Goal: Task Accomplishment & Management: Manage account settings

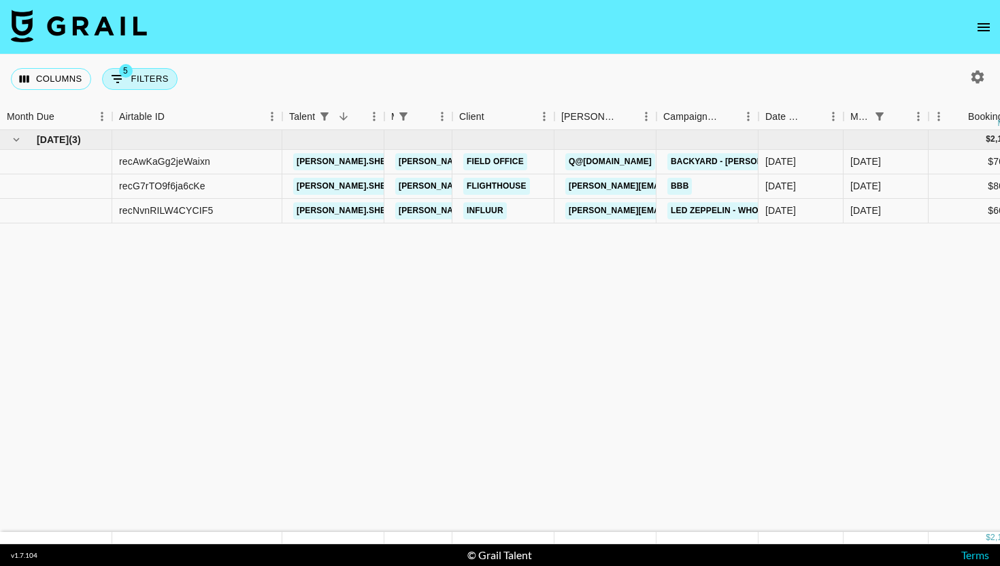
click at [120, 78] on icon "Show filters" at bounding box center [118, 79] width 16 height 16
select select "managerIds"
select select "status"
select select "not"
select select "cancelled"
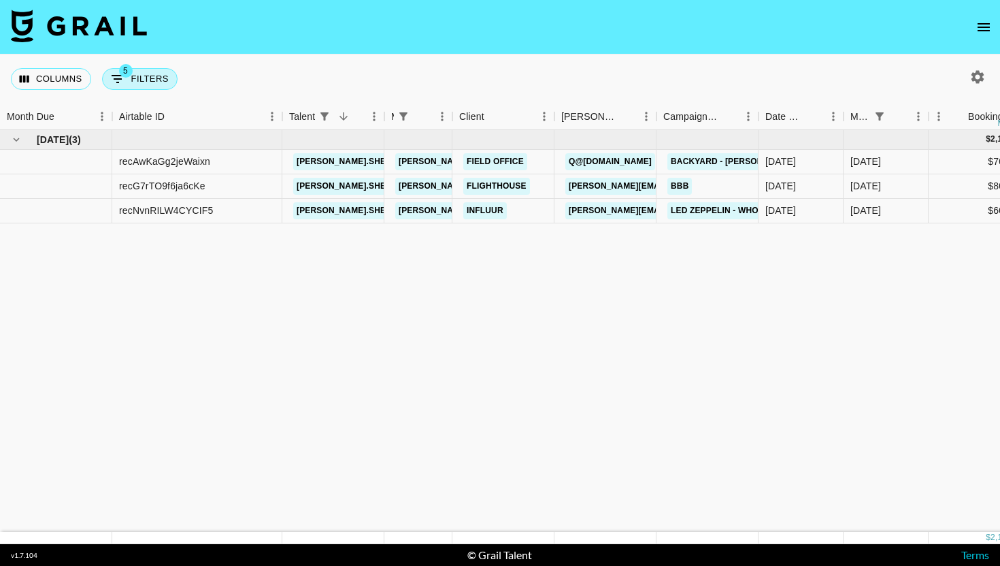
select select "status"
select select "not"
select select "declined"
select select "monthDue2"
select select "[DATE]"
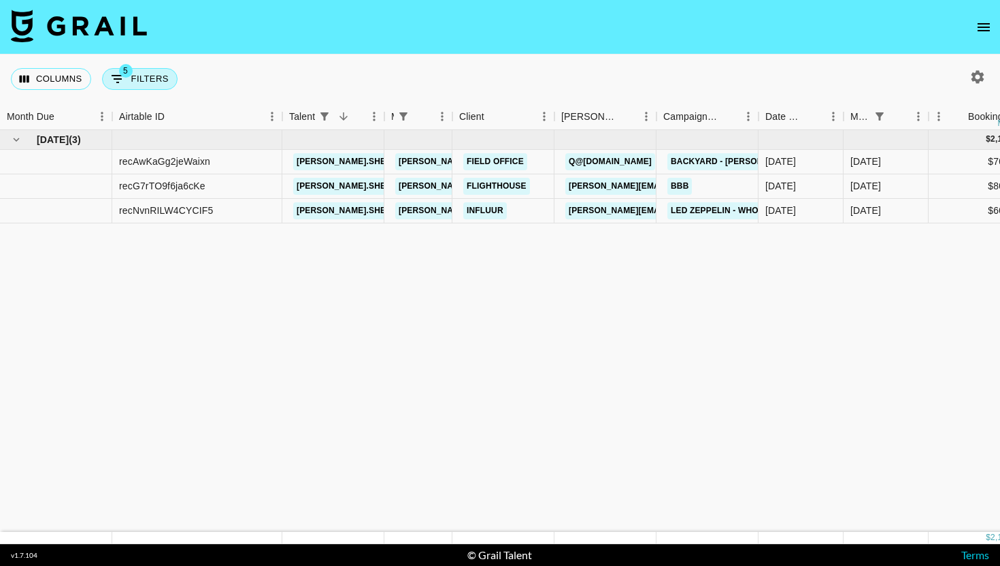
select select "talentName"
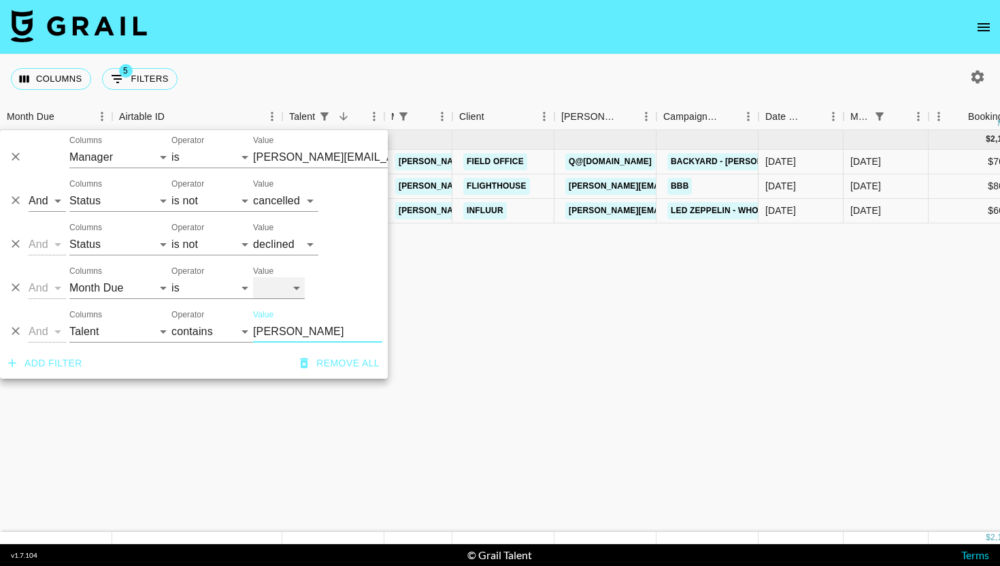
click at [278, 295] on select "[DATE] Aug '[DATE] Jun '[DATE] Apr '[DATE] Feb '[DATE] Dec '[DATE] Oct '[DATE] …" at bounding box center [279, 288] width 52 height 22
click at [253, 277] on select "[DATE] Aug '[DATE] Jun '[DATE] Apr '[DATE] Feb '[DATE] Dec '[DATE] Oct '[DATE] …" at bounding box center [279, 288] width 52 height 22
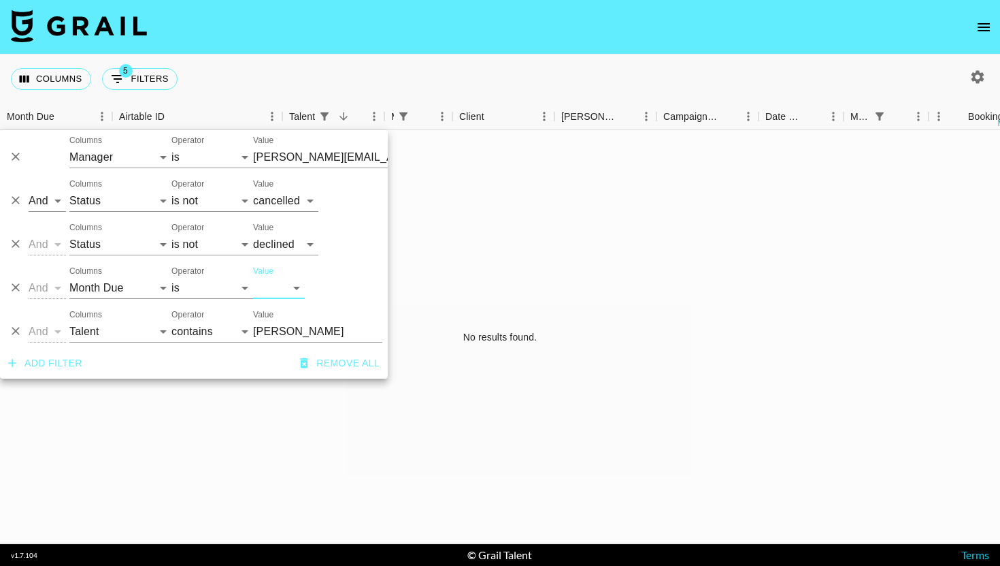
click at [10, 336] on icon "Delete" at bounding box center [16, 331] width 14 height 14
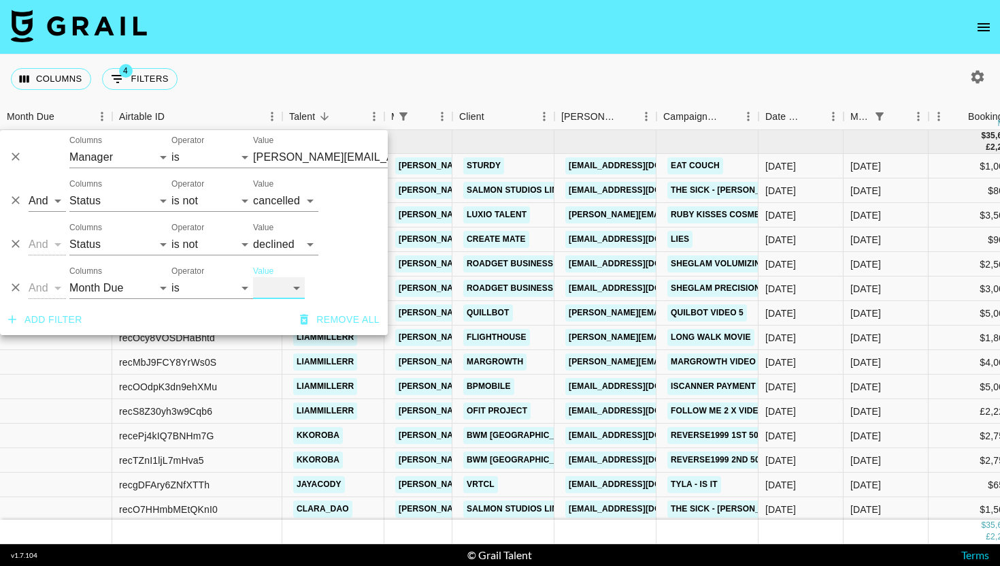
click at [304, 291] on select "[DATE] Aug '[DATE] Jun '[DATE] Apr '[DATE] Feb '[DATE] Dec '[DATE] Oct '[DATE] …" at bounding box center [279, 288] width 52 height 22
select select "[DATE]"
click at [253, 277] on select "[DATE] Aug '[DATE] Jun '[DATE] Apr '[DATE] Feb '[DATE] Dec '[DATE] Oct '[DATE] …" at bounding box center [279, 288] width 52 height 22
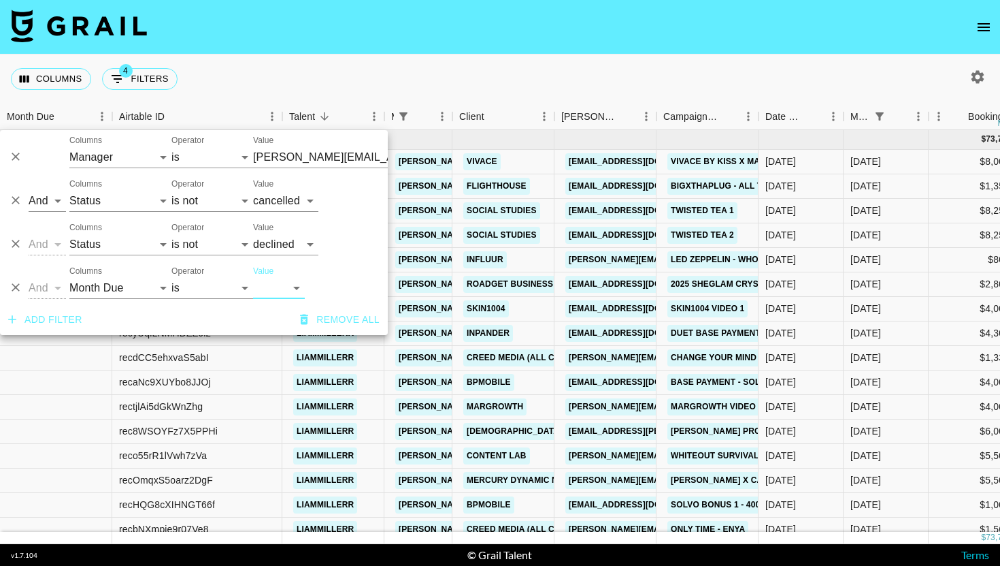
click at [595, 71] on div "Columns 4 Filters + Booking" at bounding box center [500, 78] width 1000 height 49
type input "[PERSON_NAME][EMAIL_ADDRESS][DOMAIN_NAME]"
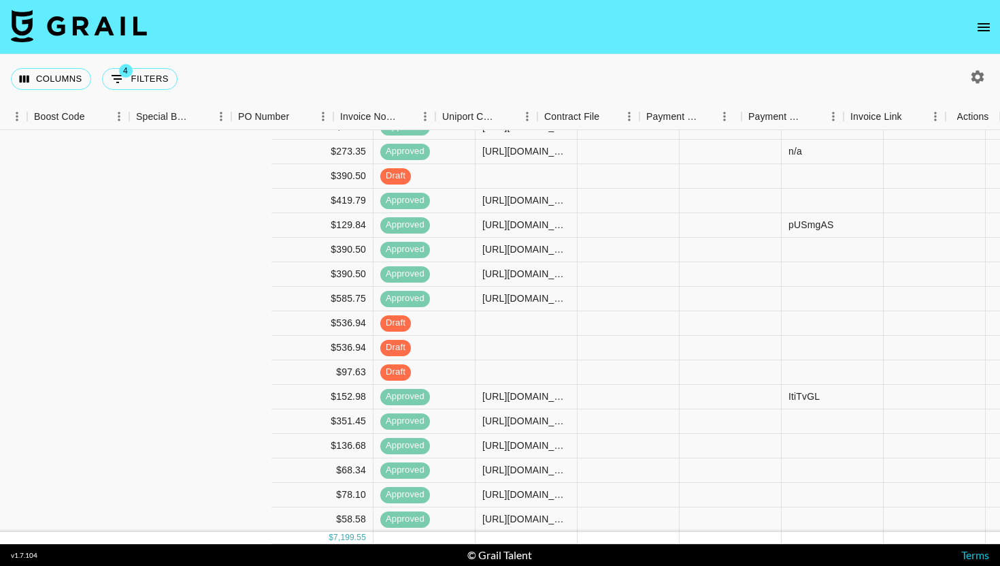
scroll to position [133, 1378]
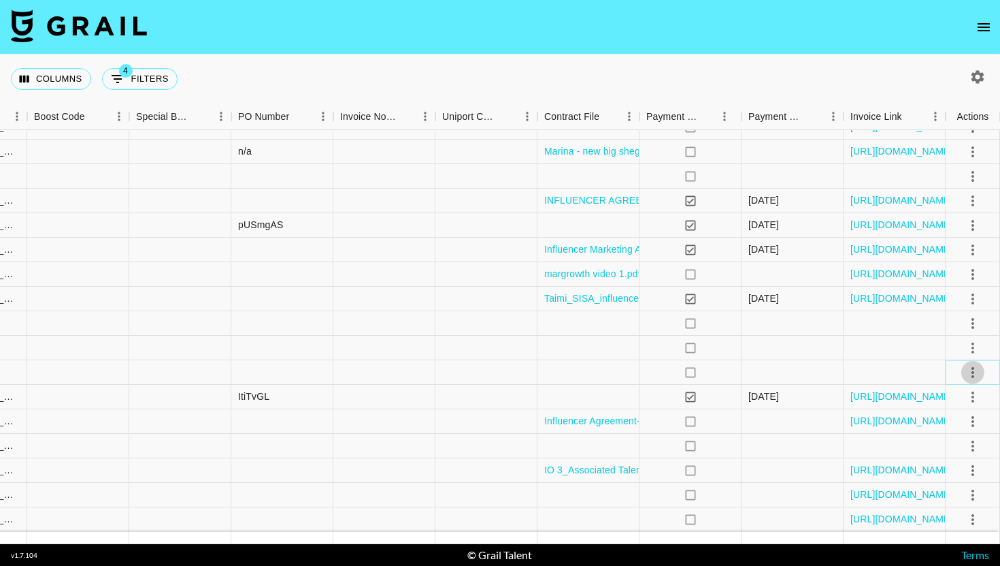
click at [974, 372] on icon "select merge strategy" at bounding box center [973, 372] width 16 height 16
click at [960, 471] on li "Cancel" at bounding box center [956, 475] width 88 height 24
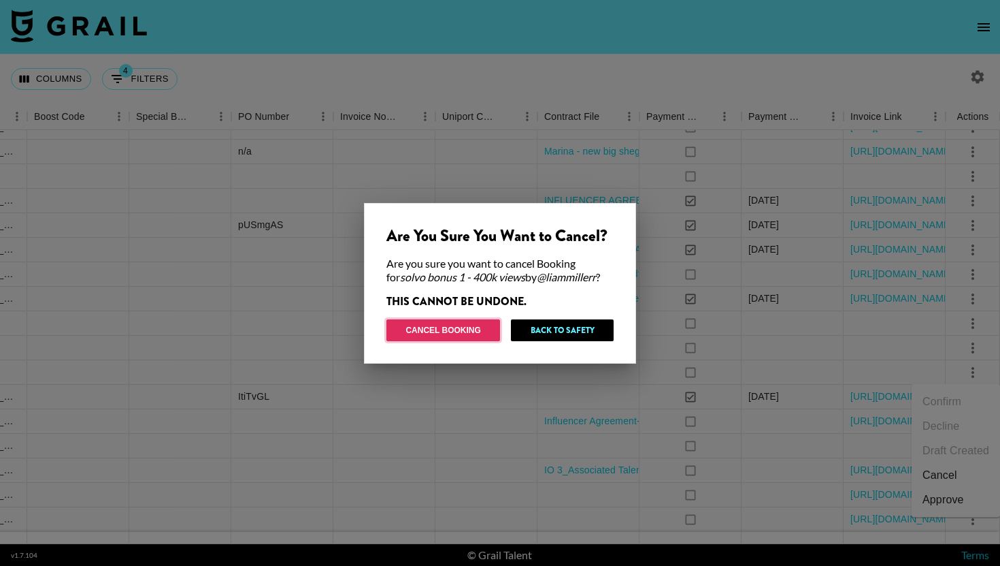
click at [479, 325] on button "Cancel Booking" at bounding box center [444, 330] width 114 height 22
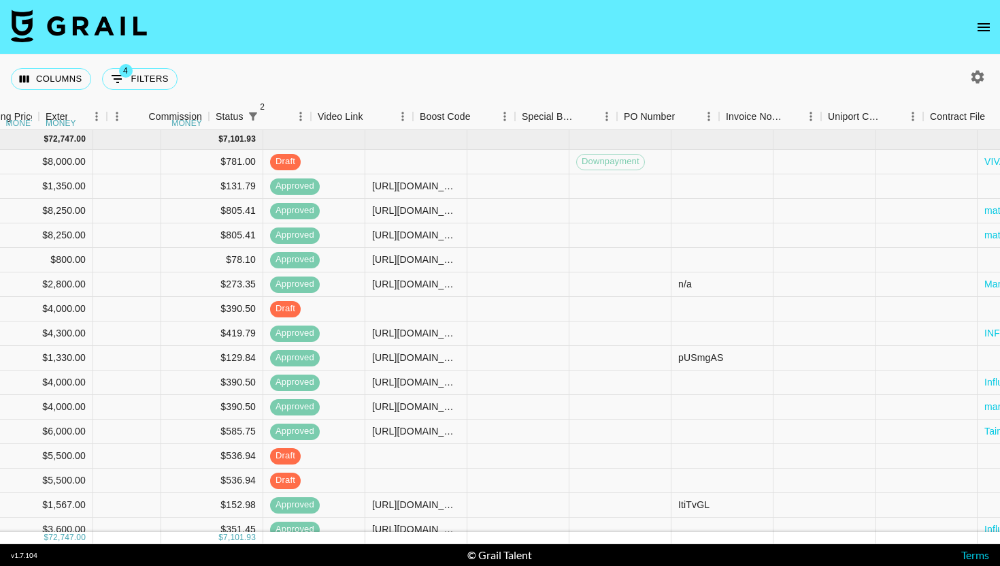
scroll to position [0, 1074]
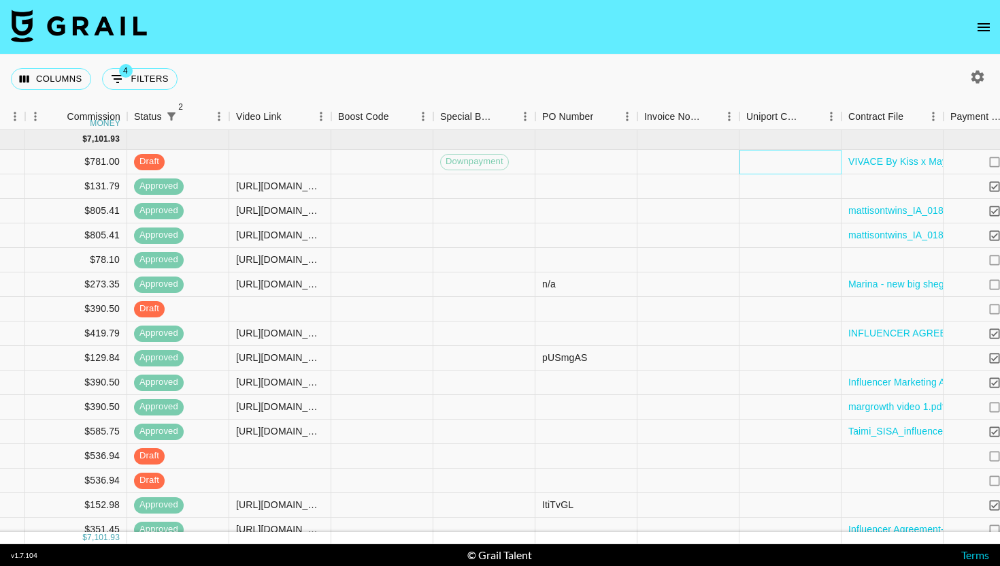
click at [788, 161] on div at bounding box center [791, 162] width 102 height 24
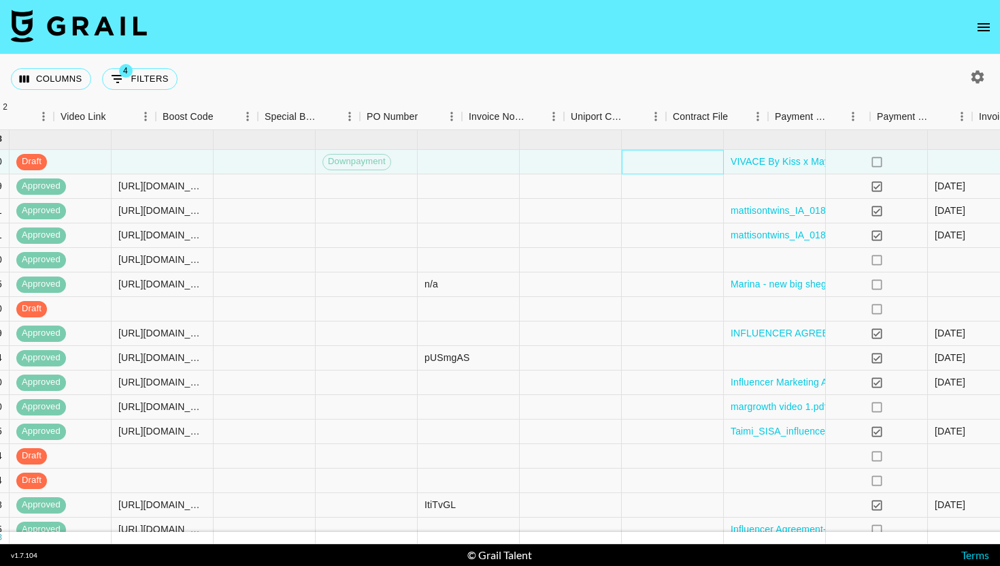
scroll to position [0, 1378]
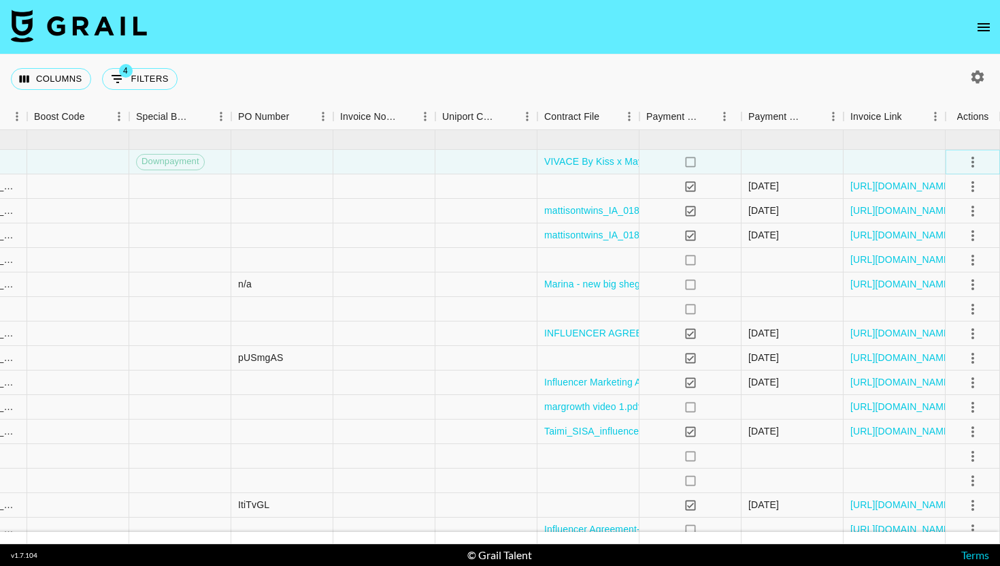
click at [977, 165] on icon "select merge strategy" at bounding box center [973, 162] width 16 height 16
click at [962, 293] on div "Approve" at bounding box center [944, 289] width 42 height 16
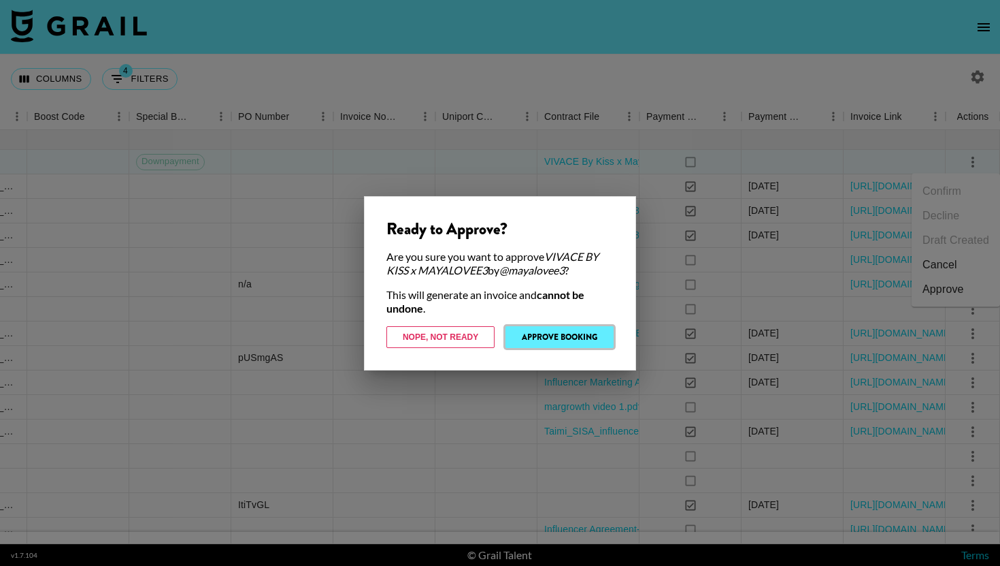
click at [580, 342] on button "Approve Booking" at bounding box center [560, 337] width 108 height 22
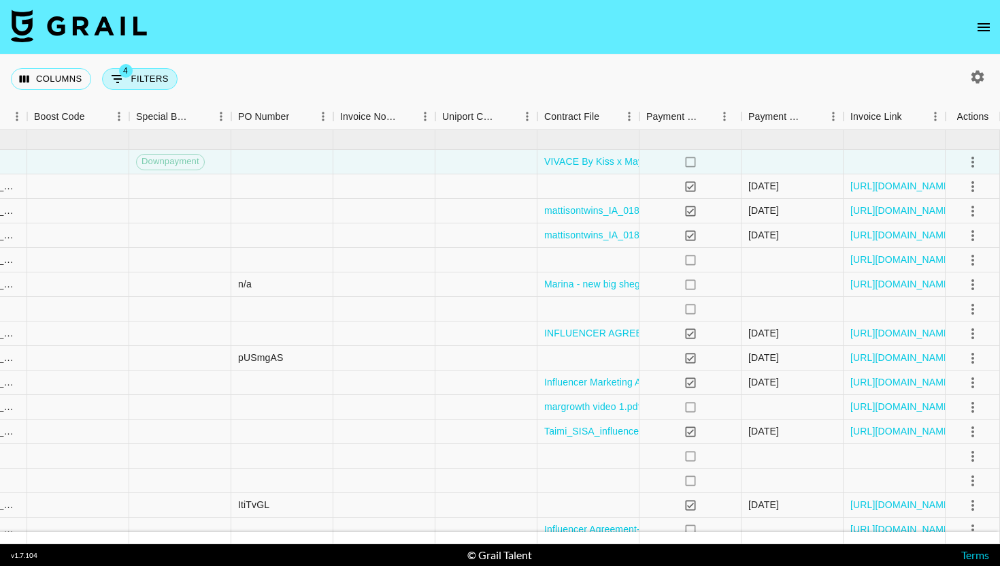
click at [126, 75] on span "4" at bounding box center [126, 71] width 14 height 14
select select "managerIds"
select select "status"
select select "not"
select select "cancelled"
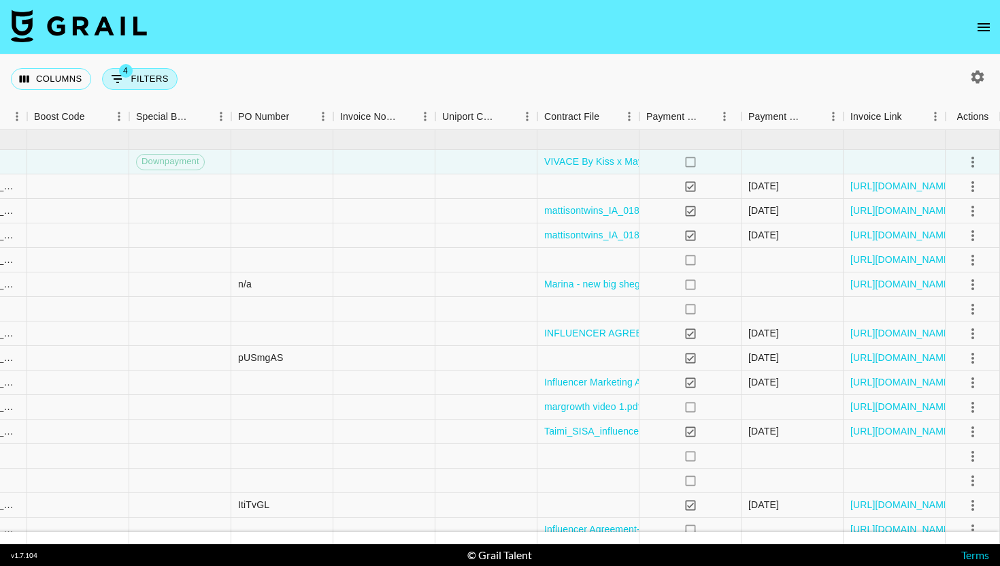
select select "status"
select select "not"
select select "declined"
select select "monthDue2"
select select "[DATE]"
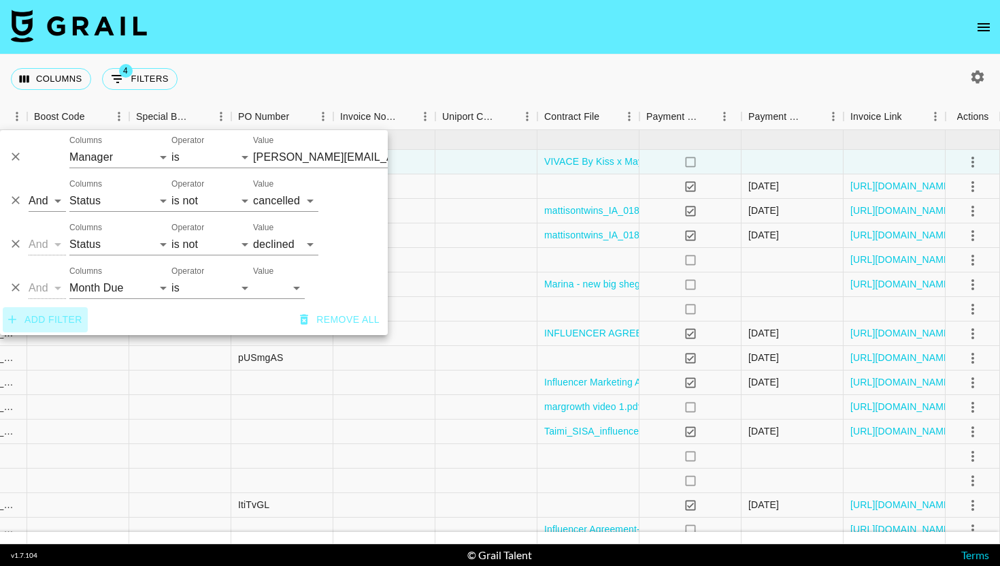
click at [50, 321] on button "Add filter" at bounding box center [45, 319] width 85 height 25
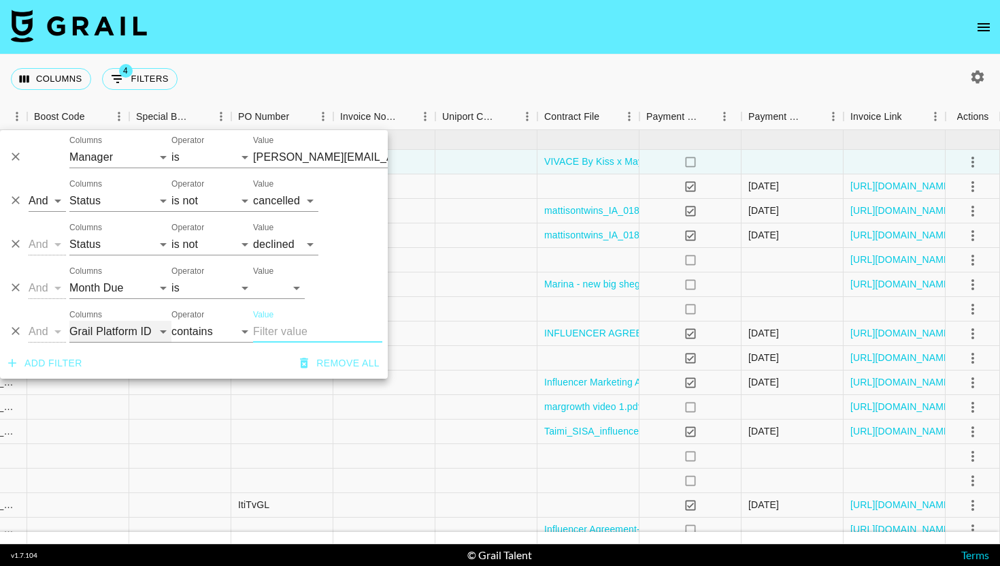
click at [133, 332] on select "Grail Platform ID Airtable ID Talent Manager Client [PERSON_NAME] Campaign (Typ…" at bounding box center [120, 332] width 102 height 22
select select "status"
click at [69, 321] on select "Grail Platform ID Airtable ID Talent Manager Client [PERSON_NAME] Campaign (Typ…" at bounding box center [120, 332] width 102 height 22
click at [191, 327] on select "is is not is any of is not any of" at bounding box center [212, 332] width 82 height 22
select select "not"
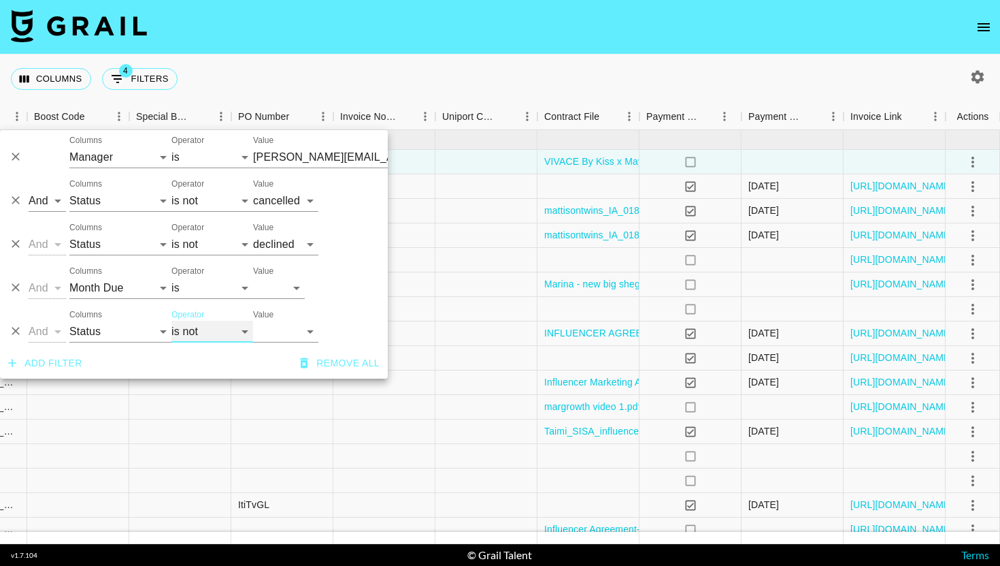
click at [171, 321] on select "is is not is any of is not any of" at bounding box center [212, 332] width 82 height 22
type input "[PERSON_NAME][EMAIL_ADDRESS][DOMAIN_NAME]"
click at [273, 325] on select "confirmed declined draft posted approved cancelled badDebt" at bounding box center [285, 332] width 65 height 22
select select "approved"
click at [253, 321] on select "confirmed declined draft posted approved cancelled badDebt" at bounding box center [285, 332] width 65 height 22
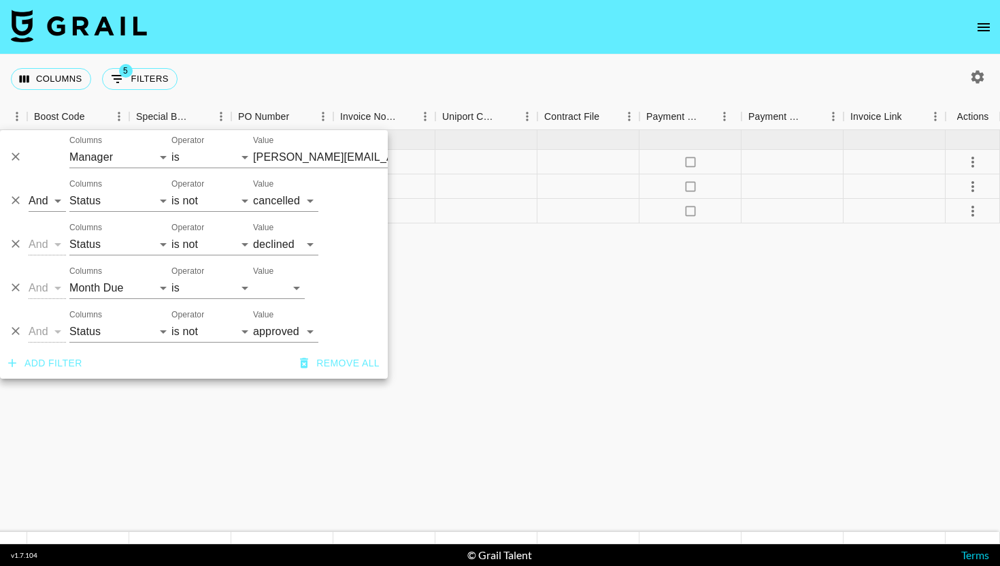
click at [639, 81] on div "Columns 5 Filters + Booking" at bounding box center [500, 78] width 1000 height 49
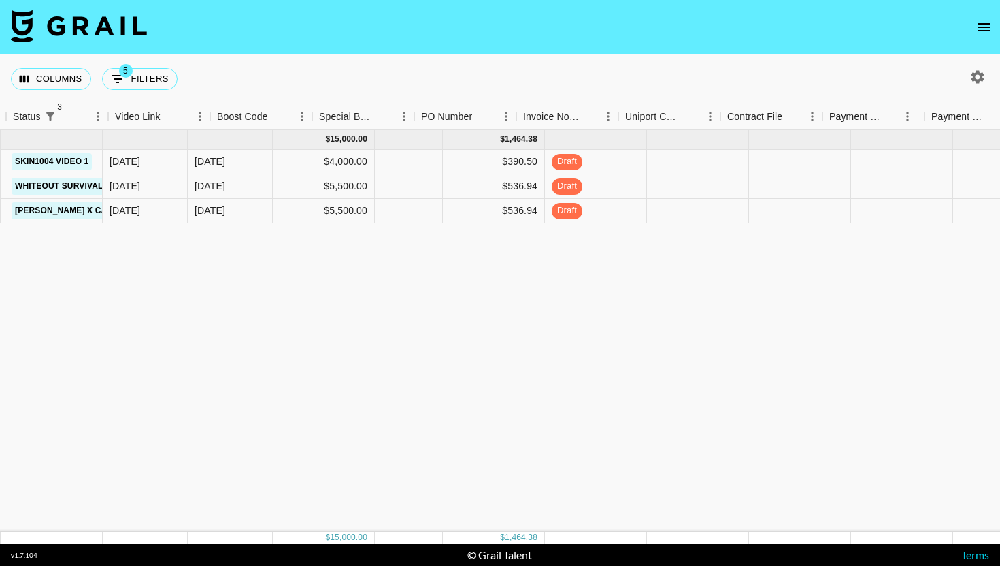
scroll to position [0, 374]
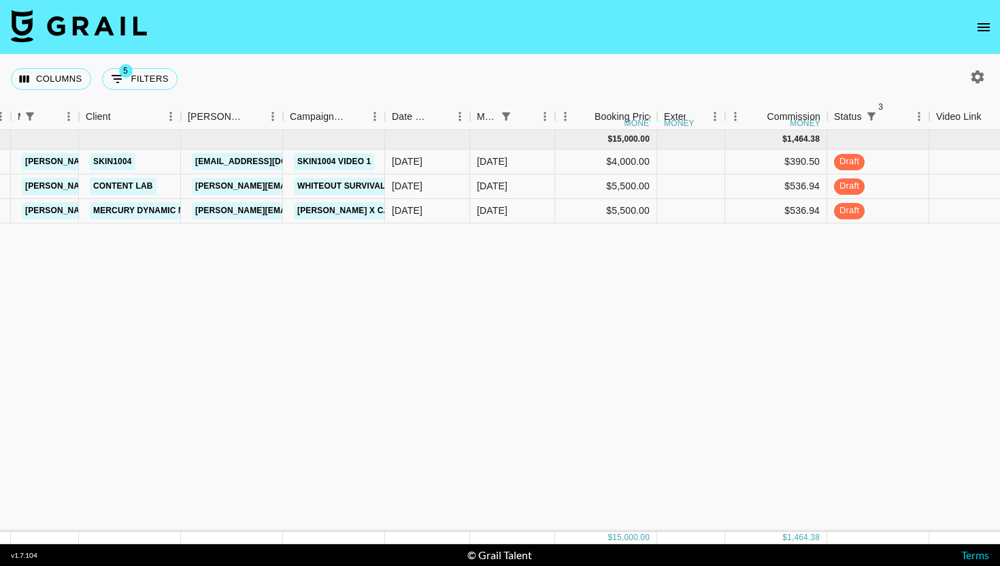
click at [736, 280] on div "[DATE] ( 3 ) $ 15,000.00 $ 1,464.38 recSOpAD3W88Q9H6N marinaktunes [EMAIL_ADDRE…" at bounding box center [815, 331] width 2378 height 402
click at [115, 72] on icon "Show filters" at bounding box center [118, 79] width 16 height 16
select select "managerIds"
select select "status"
select select "not"
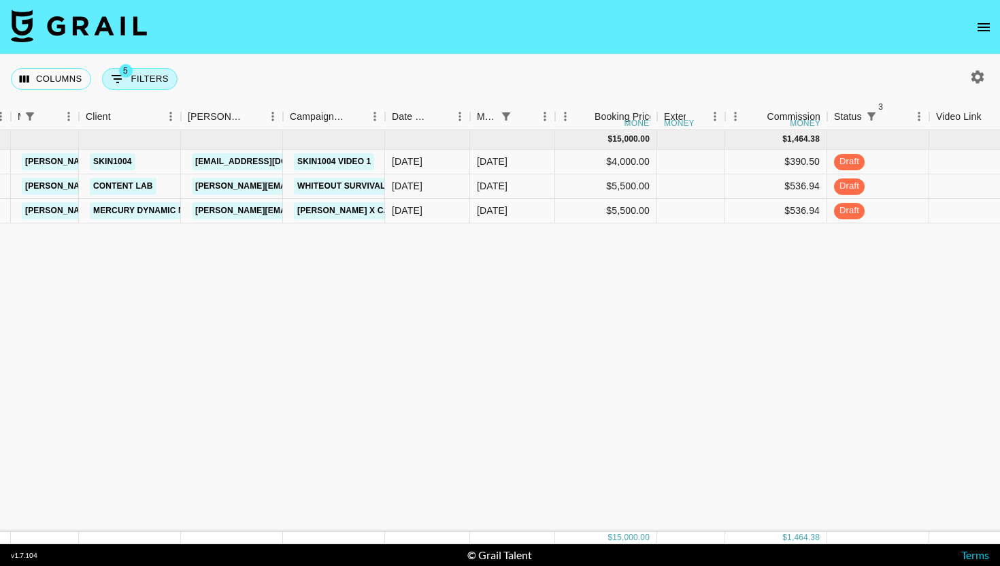
select select "cancelled"
select select "status"
select select "not"
select select "declined"
select select "monthDue2"
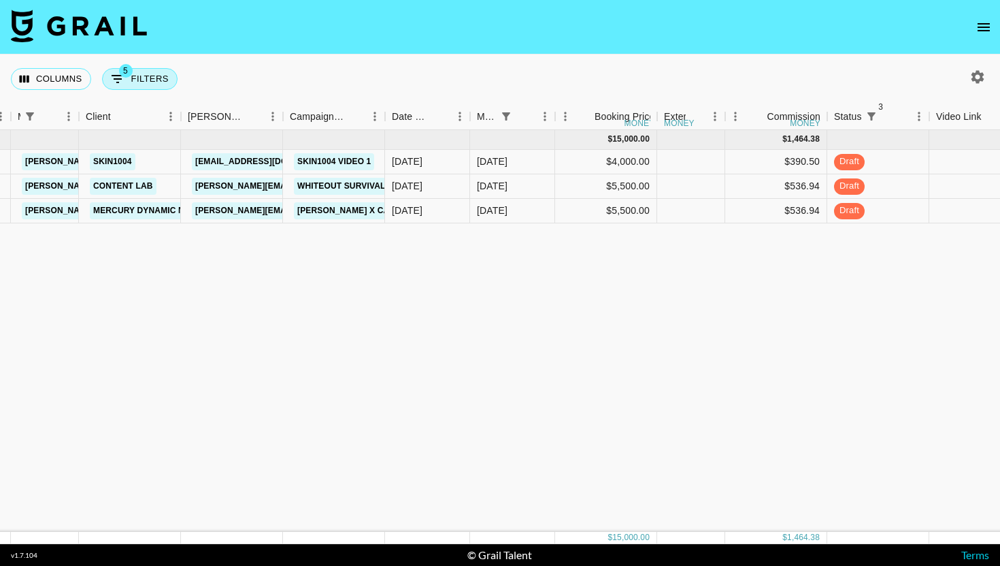
select select "[DATE]"
select select "status"
select select "not"
select select "approved"
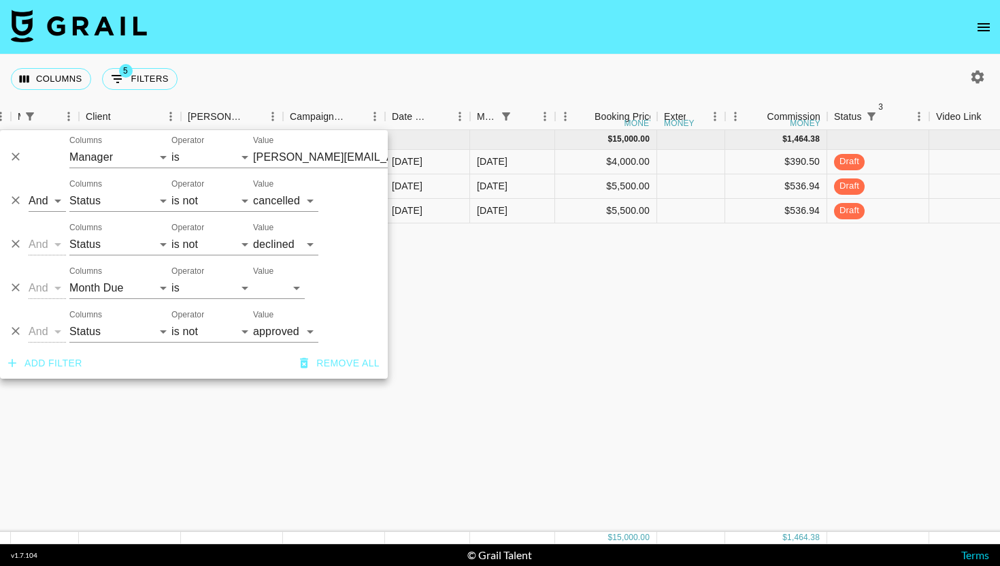
click at [24, 336] on div at bounding box center [15, 325] width 20 height 31
click at [11, 332] on icon "Delete" at bounding box center [16, 331] width 14 height 14
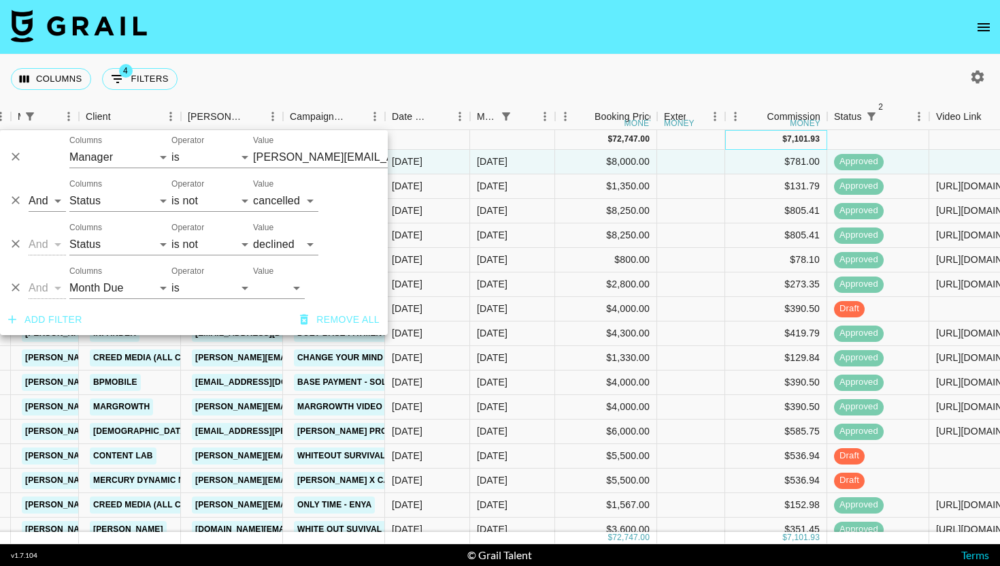
click at [795, 138] on div "7,101.93" at bounding box center [803, 139] width 33 height 12
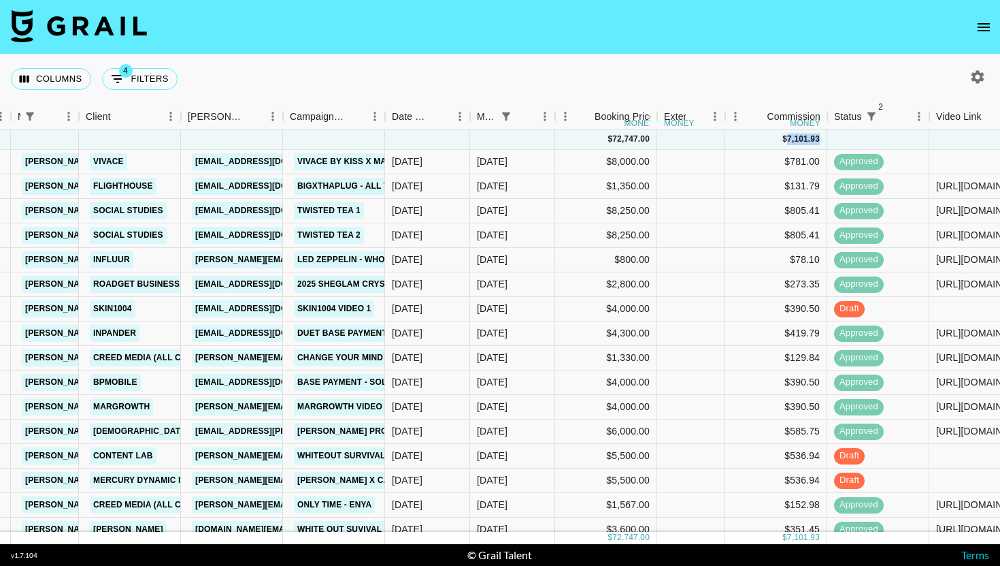
copy div "7,101.93"
click at [164, 73] on button "4 Filters" at bounding box center [140, 79] width 76 height 22
select select "managerIds"
select select "status"
select select "not"
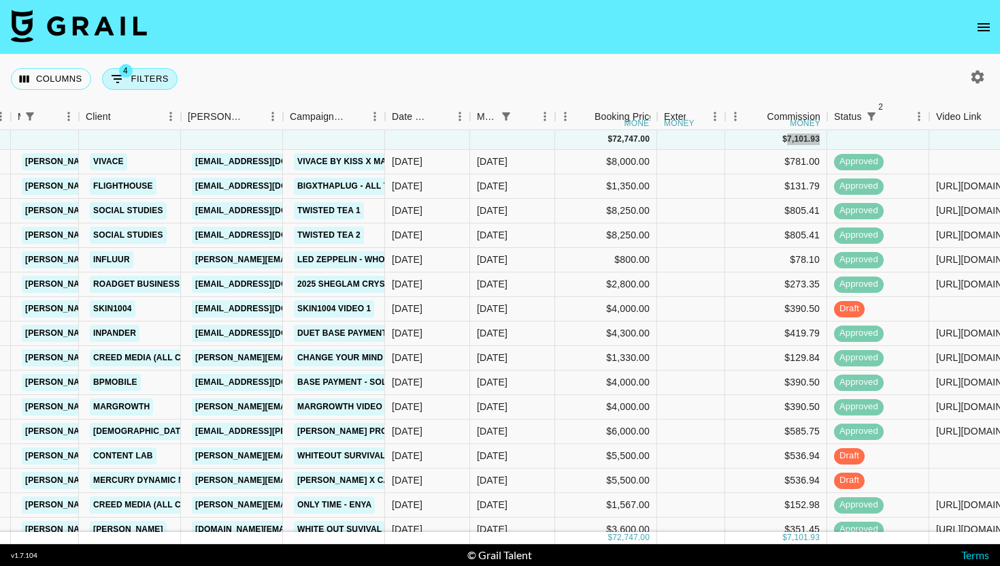
select select "cancelled"
select select "status"
select select "not"
select select "declined"
select select "monthDue2"
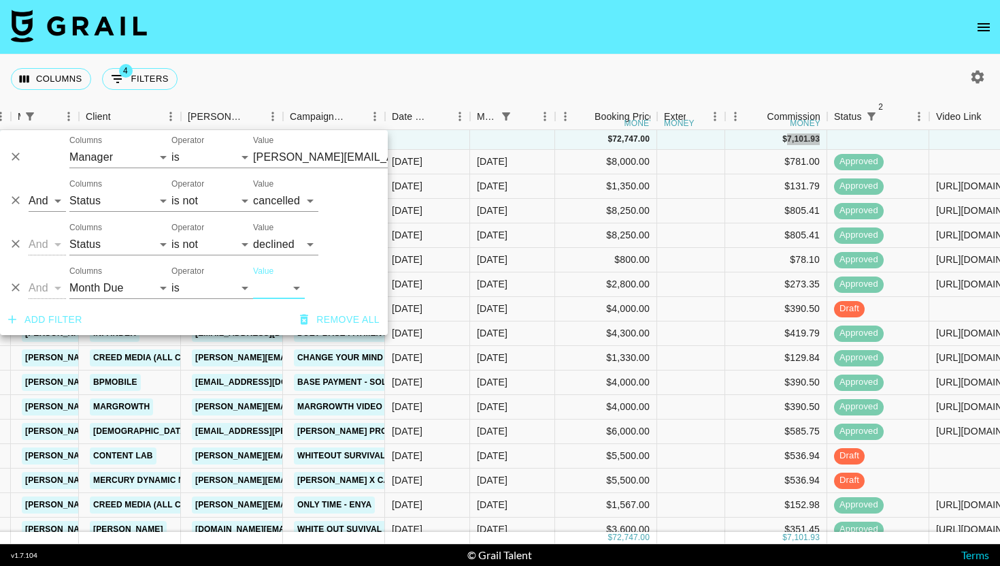
click at [269, 278] on select "[DATE] Aug '[DATE] Jun '[DATE] Apr '[DATE] Feb '[DATE] Dec '[DATE] Oct '[DATE] …" at bounding box center [279, 288] width 52 height 22
select select "[DATE]"
click at [253, 277] on select "[DATE] Aug '[DATE] Jun '[DATE] Apr '[DATE] Feb '[DATE] Dec '[DATE] Oct '[DATE] …" at bounding box center [279, 288] width 52 height 22
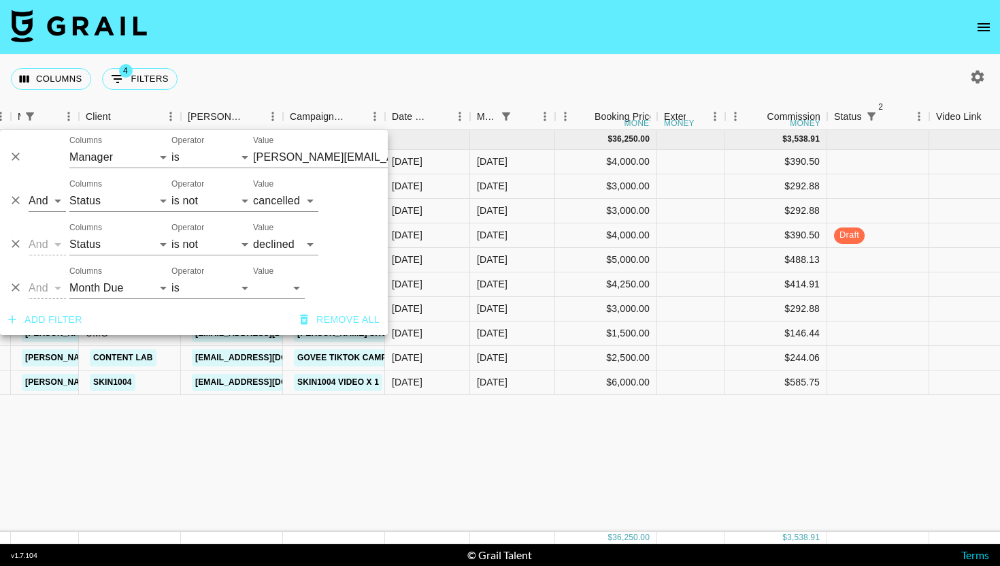
click at [617, 84] on div "Columns 4 Filters + Booking" at bounding box center [500, 78] width 1000 height 49
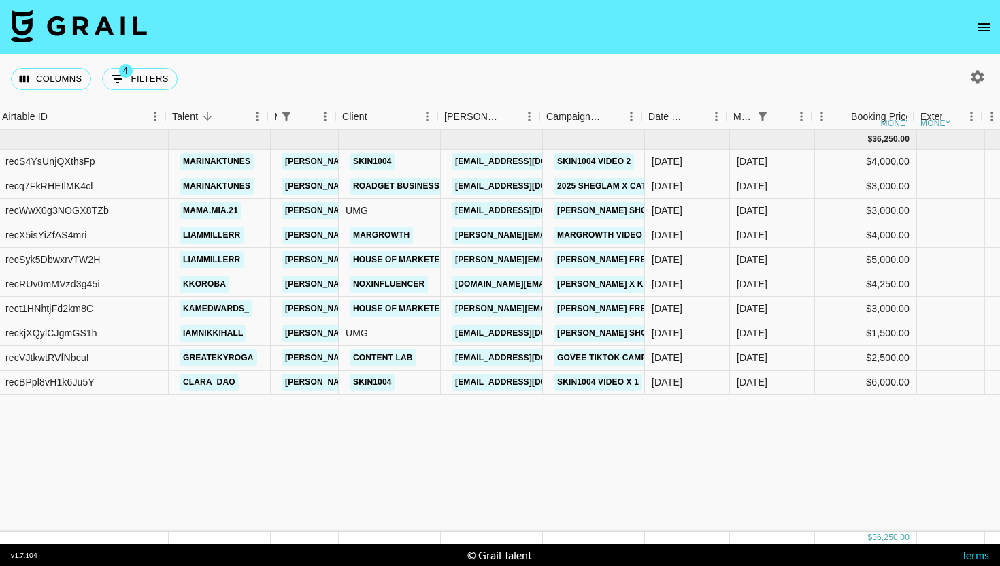
scroll to position [0, 307]
